Goal: Use online tool/utility: Utilize a website feature to perform a specific function

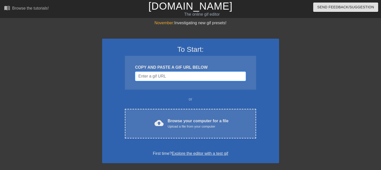
click at [148, 76] on input "Username" at bounding box center [190, 77] width 111 height 10
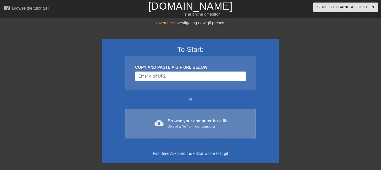
click at [182, 123] on div "Browse your computer for a file Upload a file from your computer" at bounding box center [198, 123] width 61 height 11
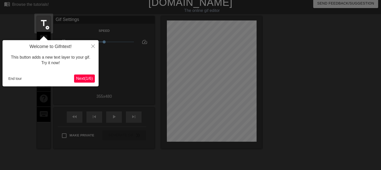
scroll to position [12, 0]
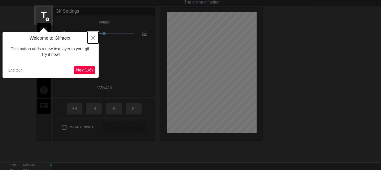
click at [93, 40] on icon "Close" at bounding box center [93, 38] width 4 height 4
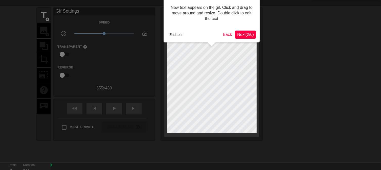
scroll to position [0, 0]
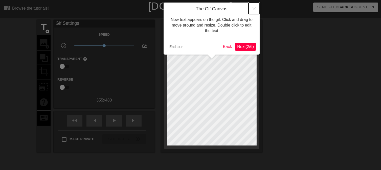
click at [257, 7] on button "Close" at bounding box center [253, 9] width 11 height 12
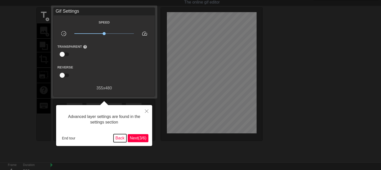
click at [117, 139] on button "Back" at bounding box center [119, 138] width 13 height 8
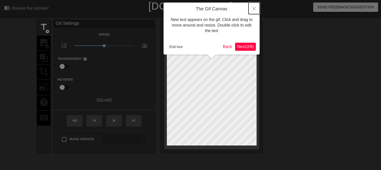
click at [255, 8] on icon "Close" at bounding box center [254, 9] width 4 height 4
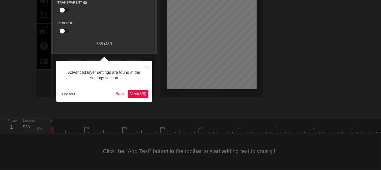
scroll to position [59, 0]
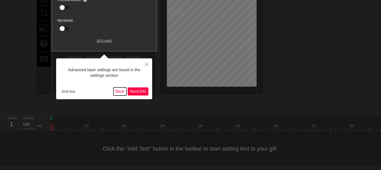
click at [117, 92] on button "Back" at bounding box center [119, 91] width 13 height 8
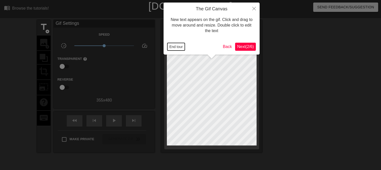
click at [181, 48] on button "End tour" at bounding box center [175, 47] width 17 height 8
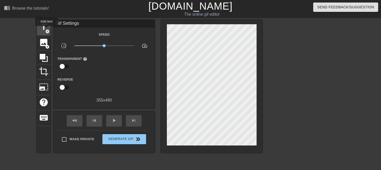
click at [47, 30] on span "add_circle" at bounding box center [47, 31] width 4 height 4
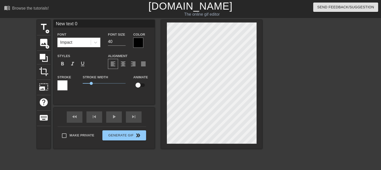
scroll to position [1, 1]
type input "New 0"
type textarea "New 0"
type input "New 0"
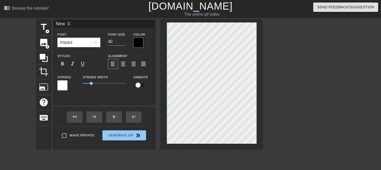
type textarea "New 0"
type input "Ne 0"
type textarea "Ne 0"
type input "N 0"
type textarea "N 0"
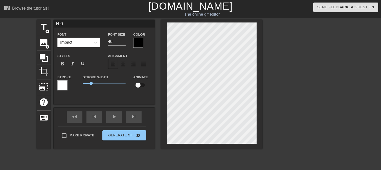
scroll to position [1, 1]
type input "0"
type textarea "0"
type input "0"
type textarea "0"
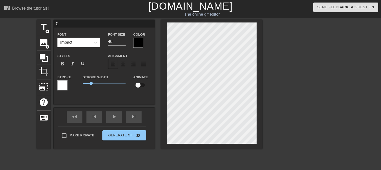
scroll to position [1, 1]
type input "ㄧ"
type textarea "ㄧ"
type input "ㄅㄧ"
type textarea "ㄅㄧ"
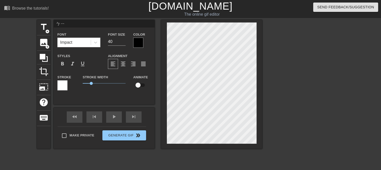
type input "ㄅㄧㄟ"
type textarea "ㄅㄧㄟ"
type input "ㄅㄧㄟˉ"
type textarea "ㄅㄧㄟˉ"
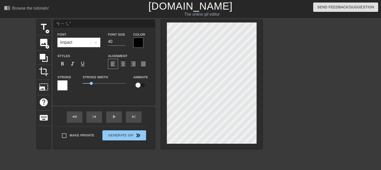
type input "ㄅㄧ"
type textarea "ㄅㄧ"
type input "ㄅ"
type textarea "ㄅ"
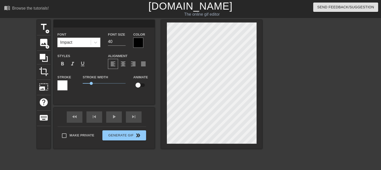
type input "ㄛ"
type textarea "ㄛ"
type input "="
type textarea "="
type input "=ㄧ"
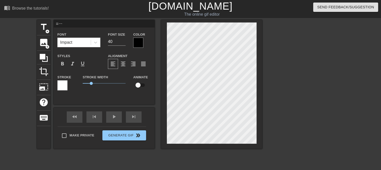
type textarea "=一"
type input "=一ㄅ"
type textarea "=一ㄅ"
type input "=一ㄅㄟ"
type textarea "=一ㄅㄟ"
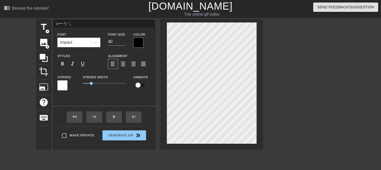
scroll to position [1, 1]
type input "=一杯"
type textarea "=一杯"
type input "一杯"
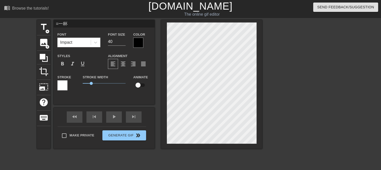
type textarea "一杯"
type input "一杯ㄙ"
type textarea "一杯ㄙ"
type input "一杯ㄙㄢ"
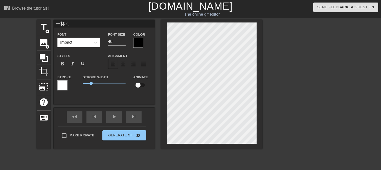
type textarea "一杯ㄙㄢ"
type input "一杯三"
type textarea "一杯三"
type input "一杯三ㄑ"
type textarea "一杯三ㄑ"
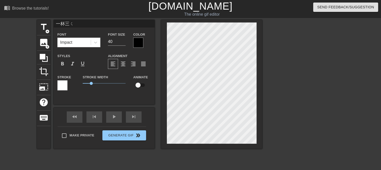
type input "一杯三ㄑㄧ"
type textarea "一杯三ㄑㄧ"
type input "一杯三ㄑㄧㄢ"
type textarea "一杯三千"
type input "一杯三千ㄨ"
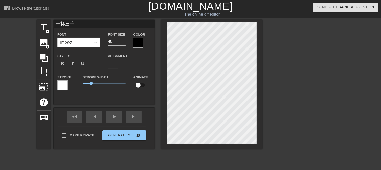
type textarea "一杯三千ㄨ"
type input "一杯三千ㄨㄢ"
type textarea "一杯三千ㄨㄢ"
type input "一杯三千萬"
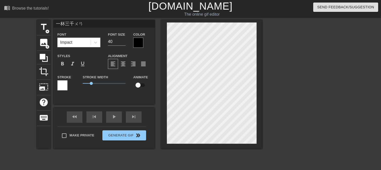
type textarea "一杯三千萬"
type input "一杯三千萬ㄉ"
type textarea "一杯三千萬ㄉ"
type input "一杯三千萬ㄉㄜ"
type textarea "一杯三千萬ㄉㄜ"
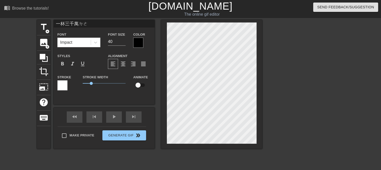
scroll to position [1, 2]
type input "一杯三千萬的"
type textarea "一杯三千萬的"
type input "一杯三千萬的ㄍ"
type textarea "一杯三千萬的ㄍ"
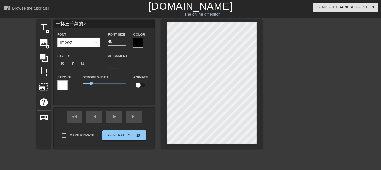
type input "一杯三千萬的ㄍㄢ"
type textarea "一杯三千萬的ㄍㄢ"
type input "一杯三千萬的感"
type textarea "一杯三千萬的感"
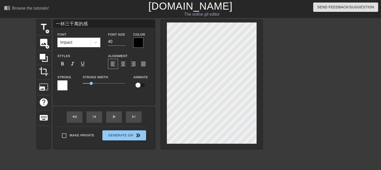
type input "一杯三千萬的感ㄣ"
type textarea "一杯三千萬的感ㄣ"
type input "一杯三千萬的感恩"
type textarea "一杯三千萬的感恩"
type input "一杯三千萬的感恩ㄔ"
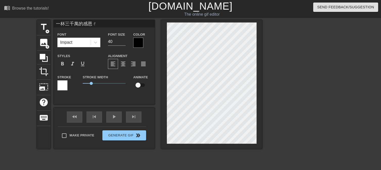
type textarea "一杯三千萬的感恩ㄔ"
type input "一杯三千萬的感恩ㄔㄚ"
type textarea "一杯三千萬的感恩ㄔㄚ"
type input "一杯三千萬的感恩茶"
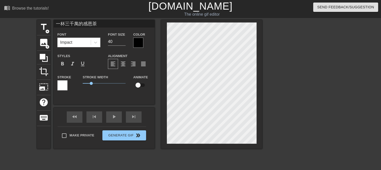
type textarea "一杯三千萬的感恩茶"
click at [96, 42] on icon at bounding box center [95, 42] width 5 height 5
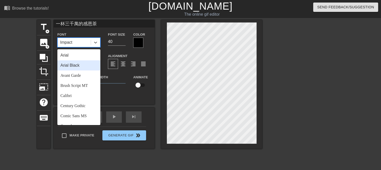
click at [78, 65] on div "Arial Black" at bounding box center [78, 65] width 43 height 10
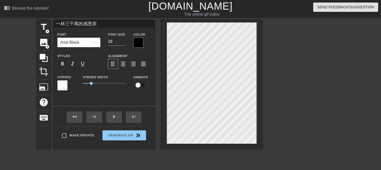
click at [124, 43] on input "39" at bounding box center [117, 42] width 18 height 8
click at [124, 43] on input "38" at bounding box center [117, 42] width 18 height 8
click at [124, 43] on input "37" at bounding box center [117, 42] width 18 height 8
click at [124, 43] on input "36" at bounding box center [117, 42] width 18 height 8
click at [124, 43] on input "35" at bounding box center [117, 42] width 18 height 8
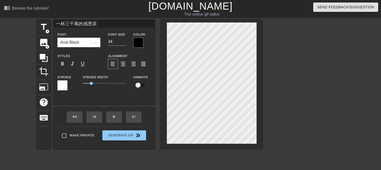
click at [124, 43] on input "34" at bounding box center [117, 42] width 18 height 8
click at [124, 43] on input "33" at bounding box center [117, 42] width 18 height 8
click at [124, 43] on input "32" at bounding box center [117, 42] width 18 height 8
click at [124, 43] on input "31" at bounding box center [117, 42] width 18 height 8
click at [124, 43] on input "30" at bounding box center [117, 42] width 18 height 8
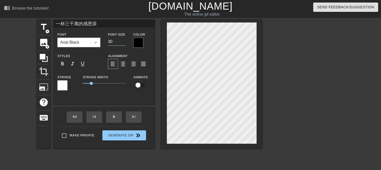
click at [97, 42] on icon at bounding box center [95, 42] width 5 height 5
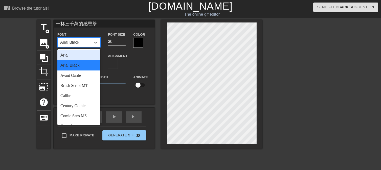
click at [78, 56] on div "Arial" at bounding box center [78, 55] width 43 height 10
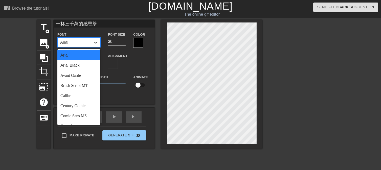
click at [94, 41] on icon at bounding box center [95, 42] width 5 height 5
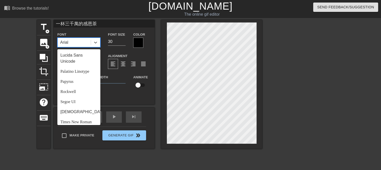
scroll to position [181, 0]
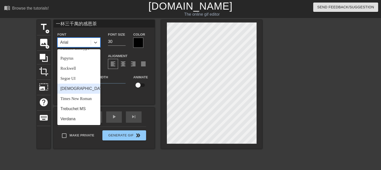
click at [83, 91] on div "[DEMOGRAPHIC_DATA]" at bounding box center [78, 89] width 43 height 10
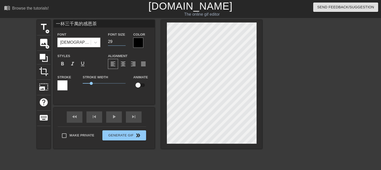
click at [123, 42] on input "29" at bounding box center [117, 42] width 18 height 8
click at [123, 42] on input "28" at bounding box center [117, 42] width 18 height 8
type input "27"
click at [123, 42] on input "27" at bounding box center [117, 42] width 18 height 8
click at [91, 83] on span "1.05" at bounding box center [91, 83] width 3 height 3
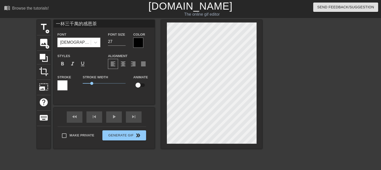
click at [137, 40] on div at bounding box center [138, 43] width 10 height 10
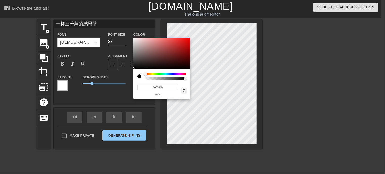
click at [184, 89] on icon at bounding box center [184, 90] width 2 height 4
type input "0"
click at [184, 89] on icon at bounding box center [184, 90] width 2 height 4
type input "0%"
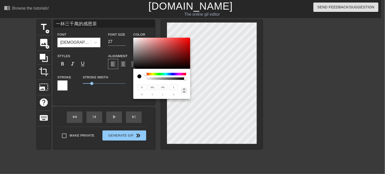
click at [184, 89] on icon at bounding box center [184, 90] width 2 height 4
type input "0"
type input "0.69"
drag, startPoint x: 185, startPoint y: 78, endPoint x: 173, endPoint y: 81, distance: 12.1
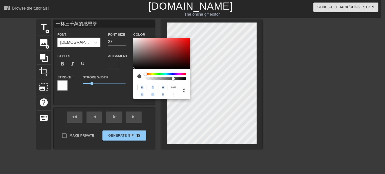
click at [173, 81] on div "0 r 0 g 0 b 0.69 a" at bounding box center [161, 84] width 57 height 30
click at [165, 74] on div at bounding box center [165, 74] width 41 height 3
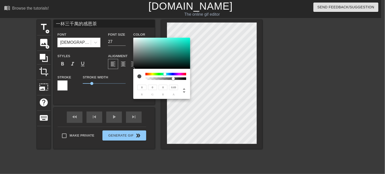
type input "18"
type input "221"
type input "193"
click at [186, 42] on div at bounding box center [161, 53] width 57 height 31
type input "44"
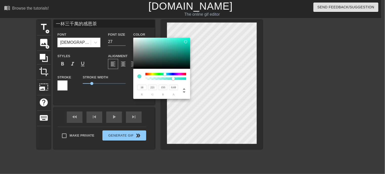
type input "18"
type input "221"
click at [173, 75] on div at bounding box center [165, 74] width 41 height 3
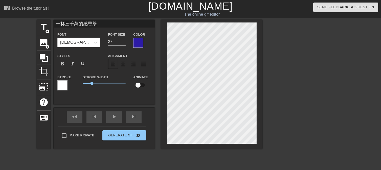
click at [283, 62] on div at bounding box center [306, 96] width 76 height 152
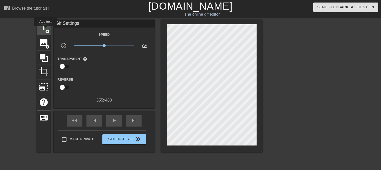
click at [45, 30] on span "add_circle" at bounding box center [47, 31] width 4 height 4
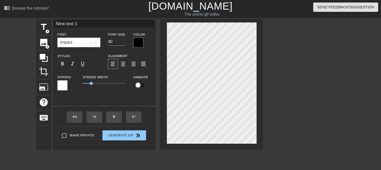
scroll to position [1, 1]
type input "New text"
type textarea "New text"
type input "New text"
type textarea "New text"
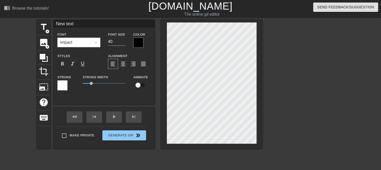
type input "New tex"
type textarea "New tex"
type input "New te"
type textarea "New te"
type input "New t"
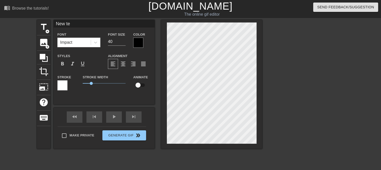
type textarea "New t"
type input "New"
type textarea "New"
type input "New"
type textarea "New"
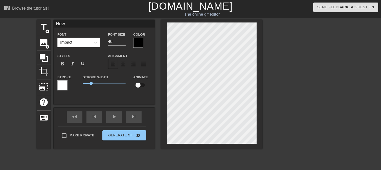
type input "Ne"
type textarea "Ne"
type input "N"
type textarea "N"
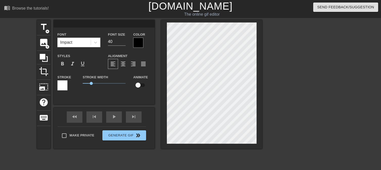
type input "f"
type textarea "f"
type input "fu"
type textarea "fu"
type input "fu0"
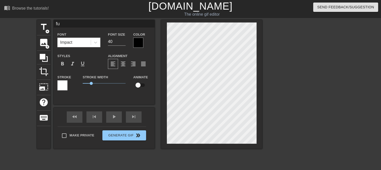
type textarea "fu0"
type input "fu0"
type textarea "fu0"
type input "fu0 j"
type textarea "fu0 j"
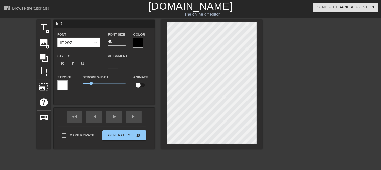
type input "fu0 j0"
type textarea "fu0 j0"
type input "fu0 j04"
type textarea "fu0 j04"
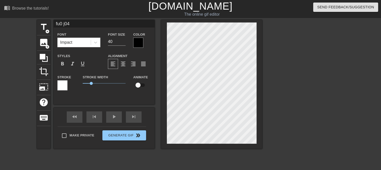
type input "fu0 j0"
type textarea "fu0 j0"
type input "fu0 j"
type textarea "fu0 j"
type input "fu0"
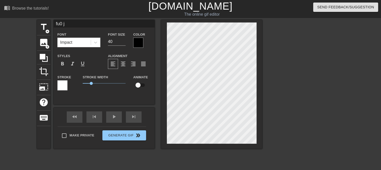
type textarea "fu0"
type input "fu0"
type textarea "fu0"
type input "fu"
type textarea "fu"
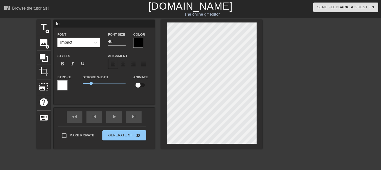
type input "f"
type textarea "f"
type input "ㄑ"
type textarea "ㄑ"
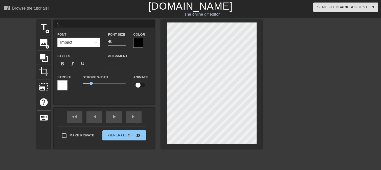
type input "ㄑㄧ"
type textarea "ㄑㄧ"
type input "ㄑㄧㄢ"
type textarea "ㄑㄧㄢ"
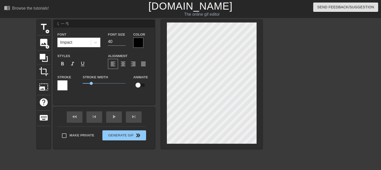
type input "千"
type textarea "千"
type input "千ㄨ"
type textarea "千ㄨ"
type input "千ㄨㄢ"
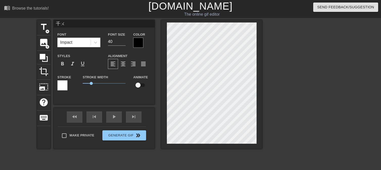
type textarea "千ㄨㄢ"
type input "千萬"
type textarea "千萬"
type input "千萬ㄧ"
type textarea "千萬ㄧ"
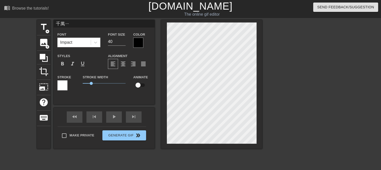
type input "千萬ㄧㄠ"
type textarea "千萬ㄧㄠ"
type input "千萬要"
type textarea "千萬要"
type input "千萬要ㄒ"
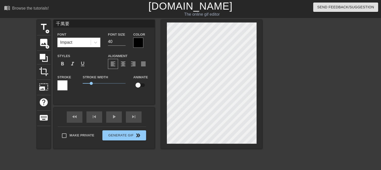
type textarea "千萬要ㄒ"
type input "千萬要ㄒㄧ"
type textarea "千萬要ㄒㄧ"
type input "千萬要ㄒㄧㄥ"
type textarea "千萬要ㄒㄧㄥ"
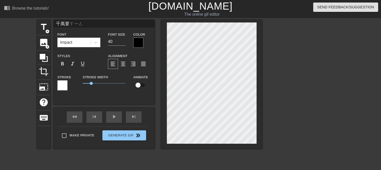
type input "千萬藥性"
type textarea "千萬藥性"
type input "千萬藥性ㄈ"
type textarea "千萬藥性ㄈ"
type input "千萬藥性ㄈㄨ"
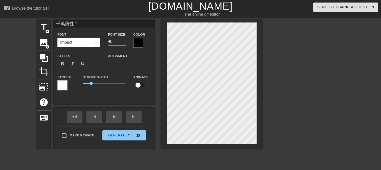
type textarea "千萬藥性ㄈㄨ"
type input "千萬要幸福"
type textarea "千萬要幸福"
type input "千萬要幸福"
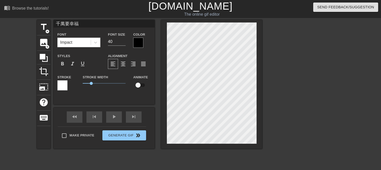
type textarea "千萬要幸福"
type input "千萬要幸福ㄑ"
type textarea "千萬要幸福 ㄑ"
type input "千萬要幸福ㄑㄧ"
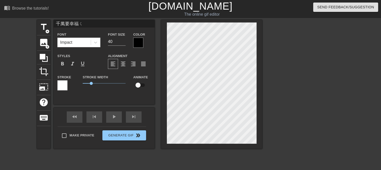
type textarea "千萬要幸福 ㄑㄧ"
type input "千萬要幸福ㄑㄧㄢ"
type textarea "千萬要幸福 ㄑㄧㄢ"
type input "千萬要幸福千"
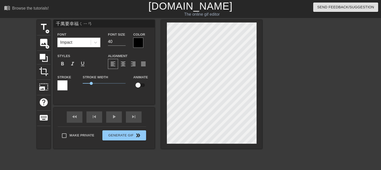
type textarea "千萬要幸福 千"
type input "千萬要幸福千ㄨ"
type textarea "千萬要幸福 千ㄨ"
type input "千萬要幸福千ㄨㄢ"
type textarea "千萬要幸福 千ㄨㄢ"
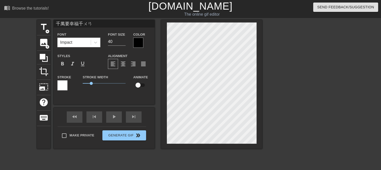
type input "千萬要幸福千萬"
type textarea "千萬要幸福 千萬"
type input "千萬要幸福千萬ㄧ"
type textarea "千萬要幸福 千萬ㄧ"
type input "千萬要幸福千萬ㄧㄠ"
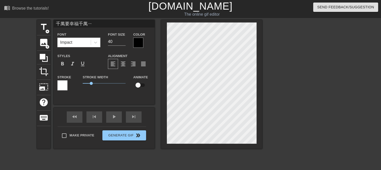
type textarea "千萬要幸福 千萬ㄧㄠ"
type input "千萬要幸福千萬要"
type textarea "千萬要幸福 千萬要"
type input "千萬要幸福千萬要ㄐ"
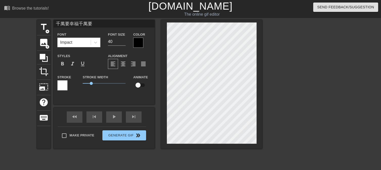
type textarea "千萬要幸福 千萬要ㄐ"
click at [124, 43] on input "39" at bounding box center [117, 42] width 18 height 8
click at [124, 43] on input "38" at bounding box center [117, 42] width 18 height 8
click at [124, 43] on input "37" at bounding box center [117, 42] width 18 height 8
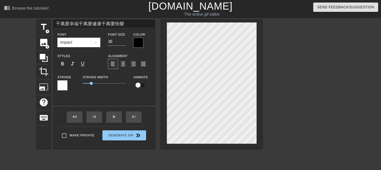
click at [124, 43] on input "36" at bounding box center [117, 42] width 18 height 8
click at [124, 43] on input "35" at bounding box center [117, 42] width 18 height 8
click at [124, 43] on input "34" at bounding box center [117, 42] width 18 height 8
click at [124, 43] on input "33" at bounding box center [117, 42] width 18 height 8
click at [124, 43] on input "32" at bounding box center [117, 42] width 18 height 8
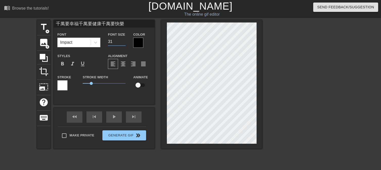
click at [124, 43] on input "31" at bounding box center [117, 42] width 18 height 8
click at [124, 43] on input "30" at bounding box center [117, 42] width 18 height 8
click at [124, 43] on input "29" at bounding box center [117, 42] width 18 height 8
click at [124, 43] on input "28" at bounding box center [117, 42] width 18 height 8
click at [124, 43] on input "27" at bounding box center [117, 42] width 18 height 8
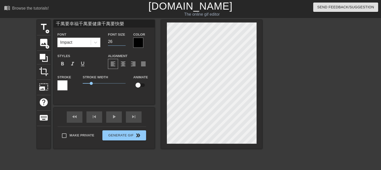
click at [124, 43] on input "26" at bounding box center [117, 42] width 18 height 8
click at [124, 43] on input "25" at bounding box center [117, 42] width 18 height 8
click at [73, 64] on span "format_italic" at bounding box center [73, 64] width 6 height 6
drag, startPoint x: 91, startPoint y: 84, endPoint x: 88, endPoint y: 83, distance: 3.0
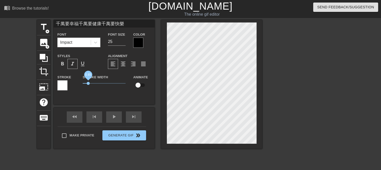
click at [88, 83] on span "0.65" at bounding box center [88, 83] width 3 height 3
click at [83, 66] on span "format_underline" at bounding box center [83, 64] width 6 height 6
click at [64, 85] on div at bounding box center [62, 85] width 10 height 10
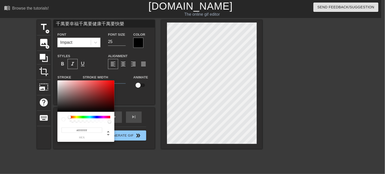
click at [90, 117] on div at bounding box center [90, 117] width 41 height 3
click at [89, 117] on div at bounding box center [90, 117] width 41 height 3
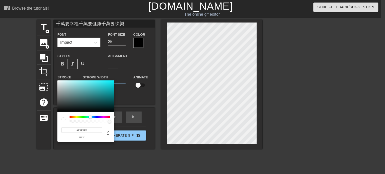
click at [90, 117] on div at bounding box center [90, 117] width 3 height 3
click at [98, 82] on div at bounding box center [85, 95] width 57 height 31
click at [70, 122] on div at bounding box center [90, 121] width 41 height 3
click at [76, 116] on div at bounding box center [90, 117] width 41 height 3
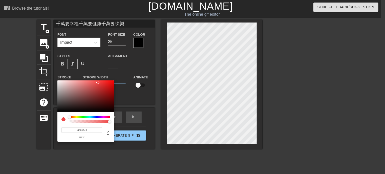
drag, startPoint x: 75, startPoint y: 116, endPoint x: 69, endPoint y: 116, distance: 6.3
click at [69, 116] on div at bounding box center [69, 117] width 3 height 3
click at [58, 81] on div at bounding box center [85, 95] width 57 height 31
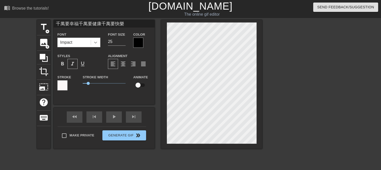
click at [97, 41] on icon at bounding box center [95, 42] width 5 height 5
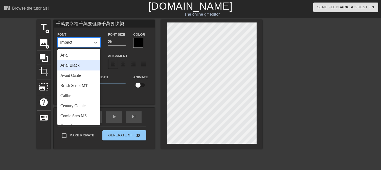
click at [84, 66] on div "Arial Black" at bounding box center [78, 65] width 43 height 10
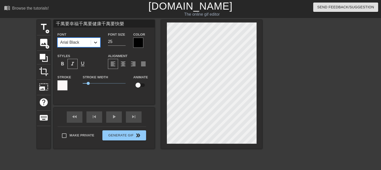
click at [95, 42] on icon at bounding box center [95, 42] width 5 height 5
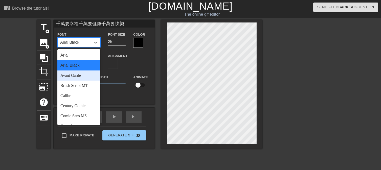
click at [83, 76] on div "Avant Garde" at bounding box center [78, 76] width 43 height 10
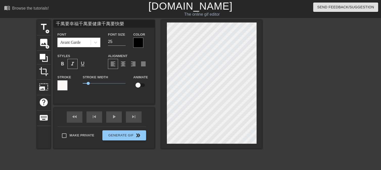
scroll to position [1, 1]
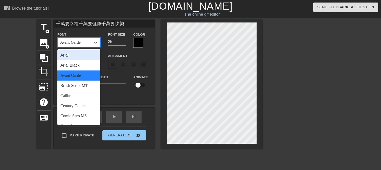
click at [96, 42] on icon at bounding box center [95, 42] width 5 height 5
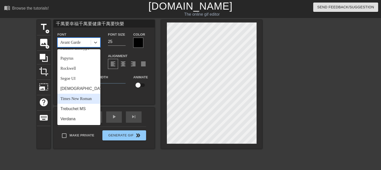
scroll to position [181, 0]
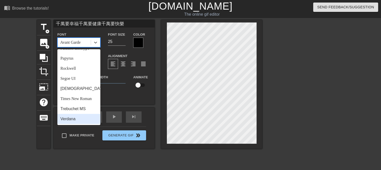
click at [76, 120] on div "Verdana" at bounding box center [78, 119] width 43 height 10
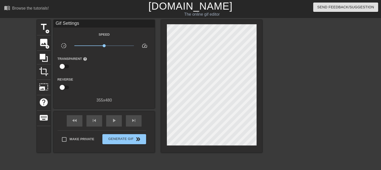
click at [286, 66] on div at bounding box center [306, 96] width 76 height 152
click at [112, 120] on span "play_arrow" at bounding box center [114, 121] width 6 height 6
click at [113, 118] on span "pause" at bounding box center [114, 121] width 6 height 6
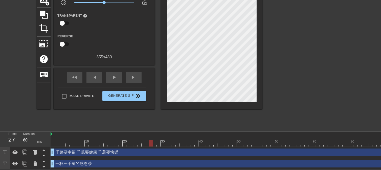
scroll to position [0, 0]
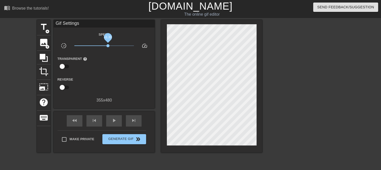
drag, startPoint x: 104, startPoint y: 45, endPoint x: 108, endPoint y: 46, distance: 4.5
click at [108, 46] on span "x1.33" at bounding box center [107, 45] width 3 height 3
click at [112, 121] on span "play_arrow" at bounding box center [114, 121] width 6 height 6
click at [112, 121] on span "pause" at bounding box center [114, 121] width 6 height 6
drag, startPoint x: 108, startPoint y: 45, endPoint x: 132, endPoint y: 47, distance: 24.0
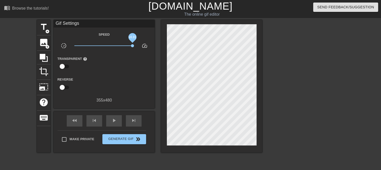
click at [132, 47] on span "x8.81" at bounding box center [132, 45] width 3 height 3
click at [112, 120] on span "play_arrow" at bounding box center [114, 121] width 6 height 6
click at [111, 120] on span "pause" at bounding box center [114, 121] width 6 height 6
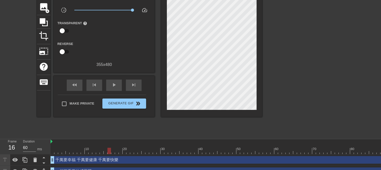
scroll to position [47, 0]
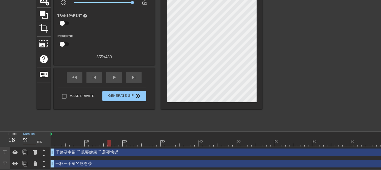
click at [34, 138] on input "59" at bounding box center [29, 140] width 13 height 8
click at [35, 136] on input "60" at bounding box center [29, 140] width 13 height 8
click at [35, 136] on input "61" at bounding box center [29, 140] width 13 height 8
click at [35, 136] on input "62" at bounding box center [29, 140] width 13 height 8
click at [35, 136] on input "63" at bounding box center [29, 140] width 13 height 8
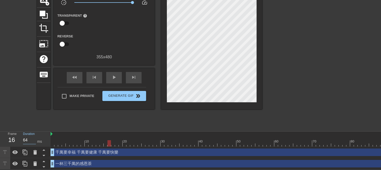
click at [35, 136] on input "64" at bounding box center [29, 140] width 13 height 8
click at [35, 136] on input "65" at bounding box center [29, 140] width 13 height 8
click at [116, 74] on span "play_arrow" at bounding box center [114, 77] width 6 height 6
click at [35, 138] on input "60" at bounding box center [29, 140] width 13 height 8
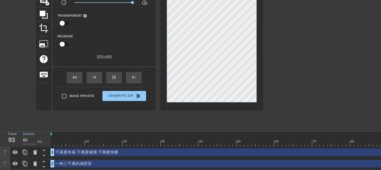
click at [35, 138] on input "60" at bounding box center [29, 140] width 13 height 8
click at [34, 138] on input "60" at bounding box center [29, 140] width 13 height 8
click at [113, 76] on span "pause" at bounding box center [114, 77] width 6 height 6
click at [33, 138] on input "59" at bounding box center [29, 140] width 13 height 8
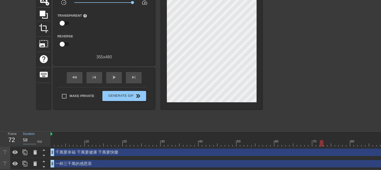
click at [33, 138] on input "58" at bounding box center [29, 140] width 13 height 8
click at [33, 138] on input "57" at bounding box center [29, 140] width 13 height 8
click at [33, 138] on input "56" at bounding box center [29, 140] width 13 height 8
click at [33, 138] on input "55" at bounding box center [29, 140] width 13 height 8
click at [116, 76] on span "play_arrow" at bounding box center [114, 77] width 6 height 6
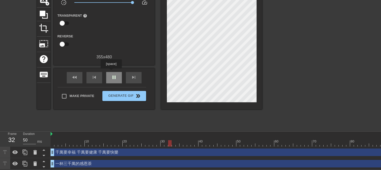
click at [111, 74] on span "pause" at bounding box center [114, 77] width 6 height 6
click at [34, 136] on input "51" at bounding box center [29, 140] width 13 height 8
click at [34, 136] on input "52" at bounding box center [29, 140] width 13 height 8
click at [34, 136] on input "53" at bounding box center [29, 140] width 13 height 8
click at [34, 136] on input "54" at bounding box center [29, 140] width 13 height 8
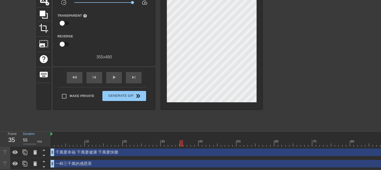
click at [34, 136] on input "55" at bounding box center [29, 140] width 13 height 8
click at [34, 136] on input "56" at bounding box center [29, 140] width 13 height 8
click at [34, 136] on input "57" at bounding box center [29, 140] width 13 height 8
click at [34, 136] on input "58" at bounding box center [29, 140] width 13 height 8
click at [34, 136] on input "59" at bounding box center [29, 140] width 13 height 8
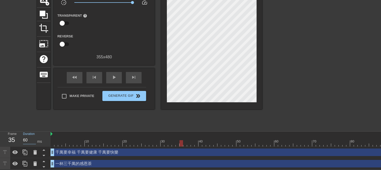
click at [34, 136] on input "60" at bounding box center [29, 140] width 13 height 8
click at [68, 116] on div "title add_circle image add_circle crop photo_size_select_large help keyboard Gi…" at bounding box center [149, 53] width 225 height 152
click at [115, 74] on span "play_arrow" at bounding box center [114, 77] width 6 height 6
click at [115, 74] on span "pause" at bounding box center [114, 77] width 6 height 6
drag, startPoint x: 188, startPoint y: 140, endPoint x: 199, endPoint y: 139, distance: 10.9
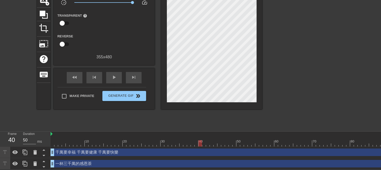
click at [199, 140] on div at bounding box center [200, 143] width 4 height 6
click at [112, 74] on span "play_arrow" at bounding box center [114, 77] width 6 height 6
click at [112, 74] on span "pause" at bounding box center [114, 77] width 6 height 6
click at [178, 142] on div at bounding box center [255, 143] width 409 height 6
click at [116, 74] on span "play_arrow" at bounding box center [114, 77] width 6 height 6
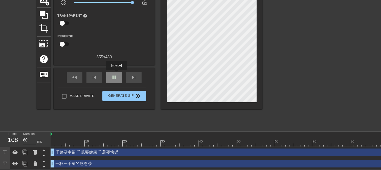
click at [116, 74] on span "pause" at bounding box center [114, 77] width 6 height 6
click at [170, 142] on div at bounding box center [255, 143] width 409 height 6
click at [115, 74] on span "play_arrow" at bounding box center [114, 77] width 6 height 6
click at [115, 74] on span "pause" at bounding box center [114, 77] width 6 height 6
click at [15, 138] on div "106" at bounding box center [12, 139] width 8 height 9
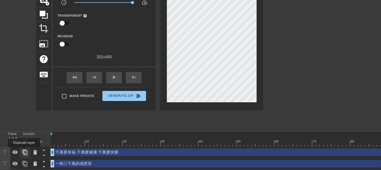
click at [24, 151] on icon at bounding box center [25, 152] width 6 height 6
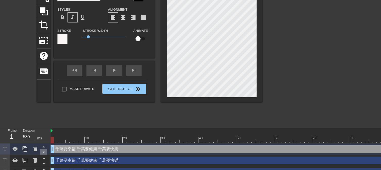
drag, startPoint x: 52, startPoint y: 149, endPoint x: 47, endPoint y: 150, distance: 5.5
click at [47, 150] on div "Frame 1 Duration 530 ms 10 20 30 40 50 60 70 80 90 100 千萬要幸福 千萬要健康 千萬要快樂 drag_h…" at bounding box center [190, 152] width 381 height 49
click at [113, 72] on span "play_arrow" at bounding box center [114, 70] width 6 height 6
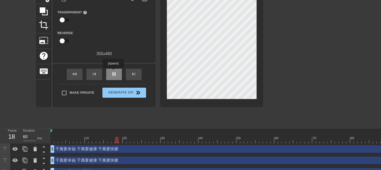
click at [113, 72] on span "pause" at bounding box center [114, 74] width 6 height 6
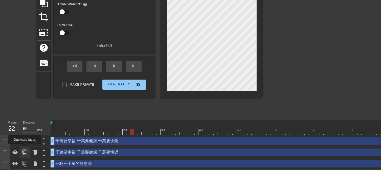
click at [25, 150] on icon at bounding box center [24, 153] width 5 height 6
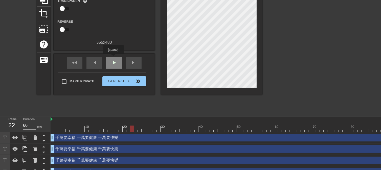
click at [113, 58] on div "play_arrow" at bounding box center [114, 62] width 16 height 11
click at [113, 58] on div "pause" at bounding box center [114, 62] width 16 height 11
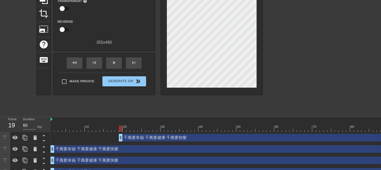
drag, startPoint x: 53, startPoint y: 139, endPoint x: 120, endPoint y: 147, distance: 67.9
click at [120, 147] on div "千萬要幸福 千萬要健康 千萬要快樂 drag_handle drag_handle 千萬要幸福 千萬要健康 千萬要快樂 drag_handle drag_ha…" at bounding box center [216, 154] width 330 height 45
click at [113, 62] on span "play_arrow" at bounding box center [114, 63] width 6 height 6
click at [113, 62] on span "pause" at bounding box center [114, 63] width 6 height 6
click at [35, 137] on icon at bounding box center [35, 137] width 4 height 5
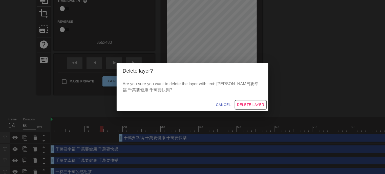
click at [242, 103] on span "Delete Layer" at bounding box center [250, 105] width 27 height 6
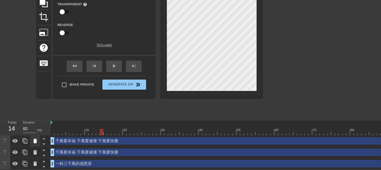
click at [35, 139] on icon at bounding box center [35, 141] width 4 height 5
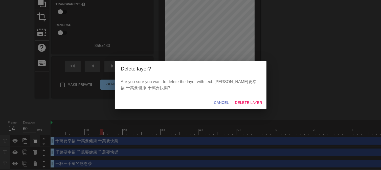
scroll to position [54, 0]
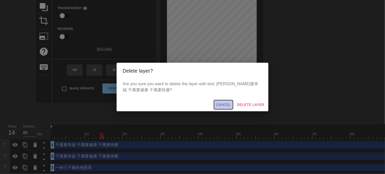
click at [224, 104] on span "Cancel" at bounding box center [223, 105] width 15 height 6
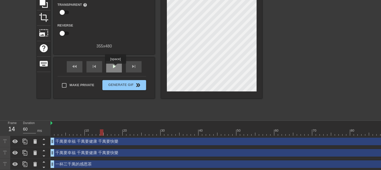
click at [115, 67] on span "play_arrow" at bounding box center [114, 66] width 6 height 6
click at [115, 67] on span "pause" at bounding box center [114, 66] width 6 height 6
drag, startPoint x: 52, startPoint y: 132, endPoint x: 112, endPoint y: 134, distance: 60.5
click at [112, 134] on div at bounding box center [113, 132] width 4 height 6
click at [112, 67] on span "play_arrow" at bounding box center [114, 66] width 6 height 6
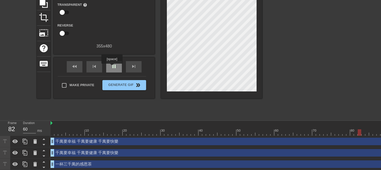
click at [112, 67] on span "pause" at bounding box center [114, 66] width 6 height 6
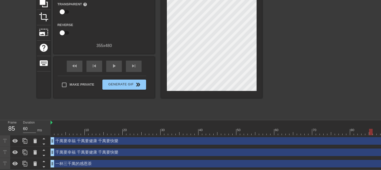
scroll to position [58, 0]
click at [24, 150] on icon at bounding box center [24, 153] width 5 height 6
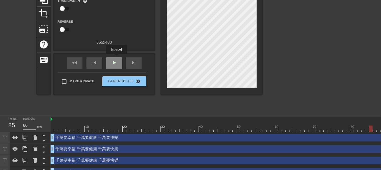
click at [116, 58] on div "play_arrow" at bounding box center [114, 62] width 16 height 11
click at [115, 60] on span "pause" at bounding box center [114, 63] width 6 height 6
click at [16, 150] on icon at bounding box center [15, 149] width 6 height 4
click at [16, 150] on icon at bounding box center [15, 149] width 6 height 5
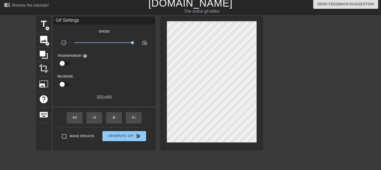
scroll to position [0, 0]
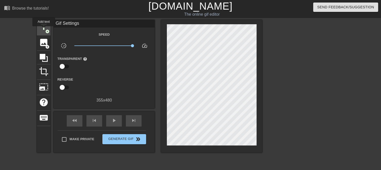
click at [44, 30] on span "title" at bounding box center [44, 27] width 10 height 10
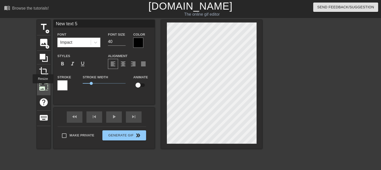
click at [42, 87] on span "photo_size_select_large" at bounding box center [44, 87] width 10 height 10
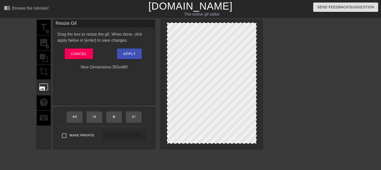
click at [120, 89] on div "Resize Gif Drag the box to resize the gif. When done, click apply below or [ent…" at bounding box center [104, 62] width 101 height 85
click at [133, 55] on span "Apply" at bounding box center [129, 54] width 12 height 7
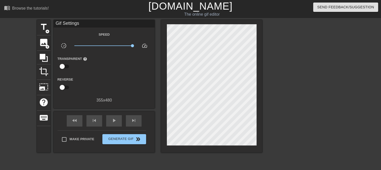
drag, startPoint x: 260, startPoint y: 91, endPoint x: 277, endPoint y: 104, distance: 21.4
click at [277, 104] on div at bounding box center [306, 96] width 76 height 152
click at [43, 58] on icon at bounding box center [44, 58] width 8 height 8
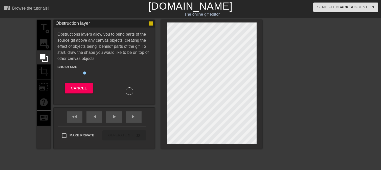
click at [290, 57] on div at bounding box center [306, 96] width 76 height 152
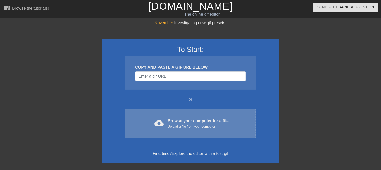
click at [170, 121] on div "Browse your computer for a file Upload a file from your computer" at bounding box center [198, 123] width 61 height 11
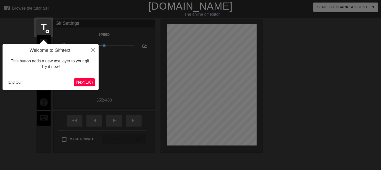
scroll to position [12, 0]
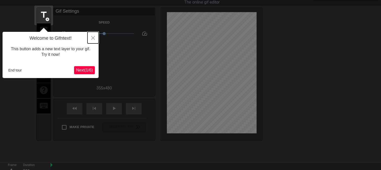
click at [94, 38] on icon "Close" at bounding box center [93, 38] width 4 height 4
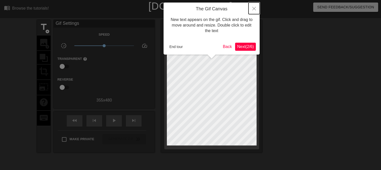
click at [254, 8] on icon "Close" at bounding box center [254, 9] width 4 height 4
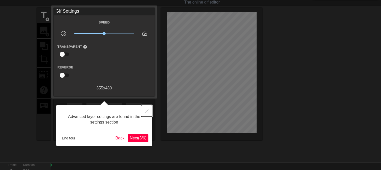
click at [146, 111] on icon "Close" at bounding box center [147, 111] width 4 height 4
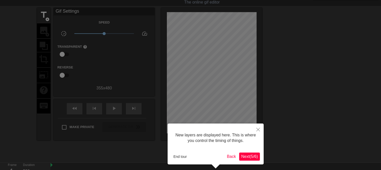
scroll to position [4, 0]
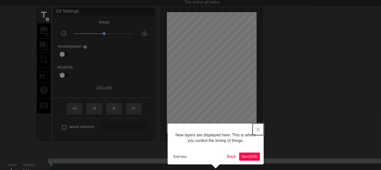
click at [259, 130] on icon "Close" at bounding box center [258, 130] width 4 height 4
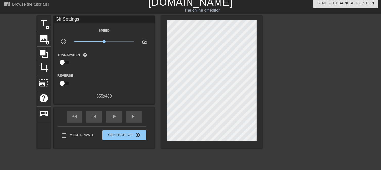
scroll to position [0, 0]
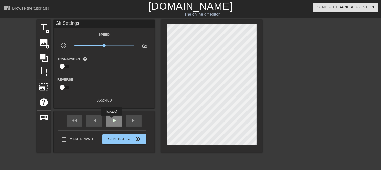
click at [111, 120] on span "play_arrow" at bounding box center [114, 121] width 6 height 6
type input "60"
